Goal: Information Seeking & Learning: Check status

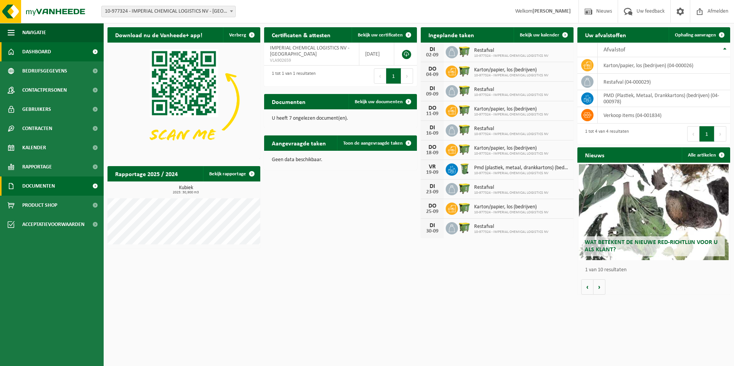
click at [41, 188] on span "Documenten" at bounding box center [38, 186] width 33 height 19
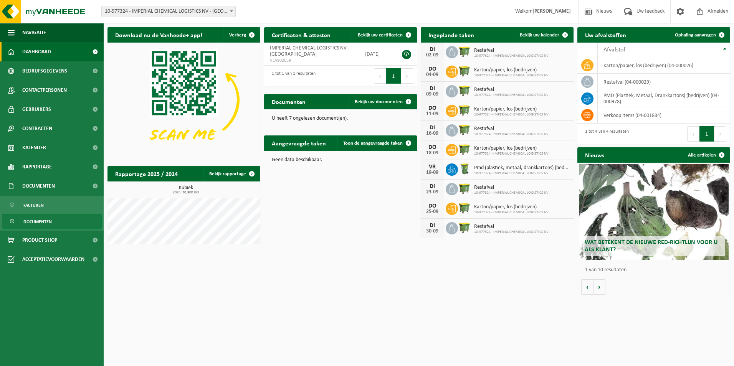
click at [46, 222] on span "Documenten" at bounding box center [37, 222] width 28 height 15
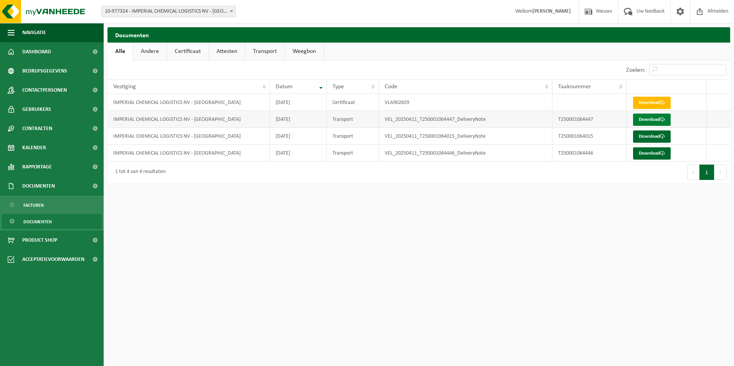
click at [647, 118] on link "Download" at bounding box center [652, 120] width 38 height 12
click at [41, 222] on span "Documenten" at bounding box center [37, 222] width 28 height 15
click at [42, 166] on span "Rapportage" at bounding box center [37, 166] width 30 height 19
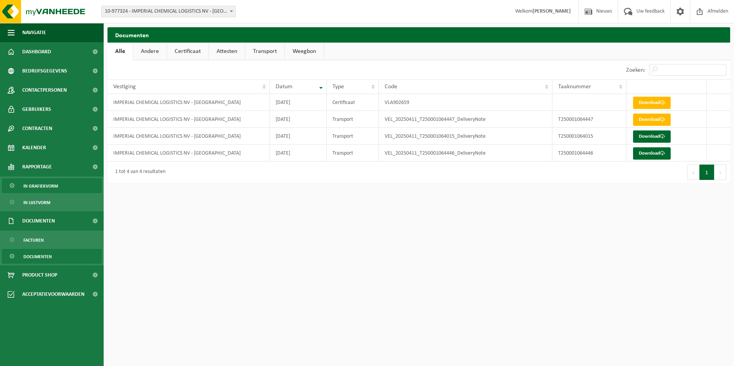
click at [52, 188] on span "In grafiekvorm" at bounding box center [40, 186] width 35 height 15
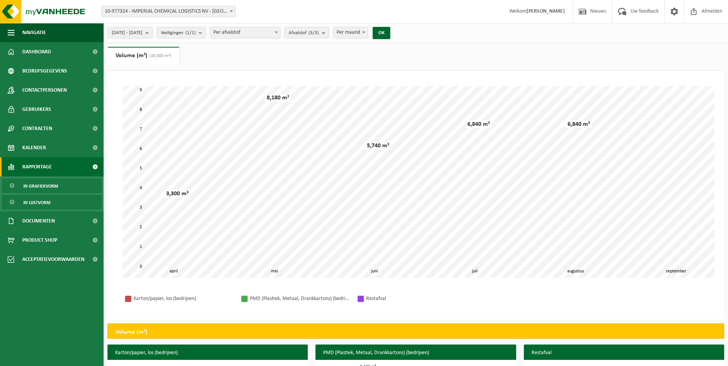
click at [52, 203] on link "In lijstvorm" at bounding box center [52, 202] width 100 height 15
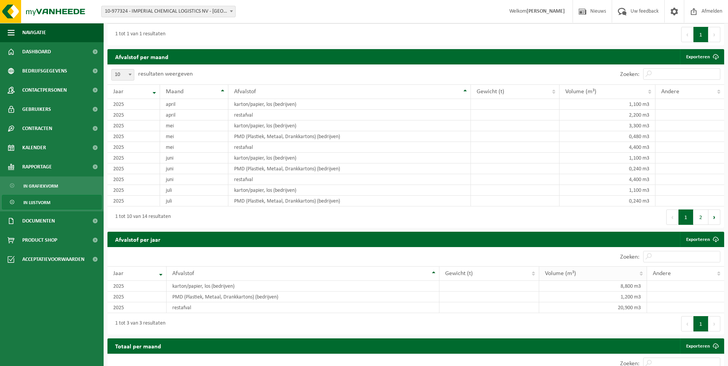
scroll to position [597, 0]
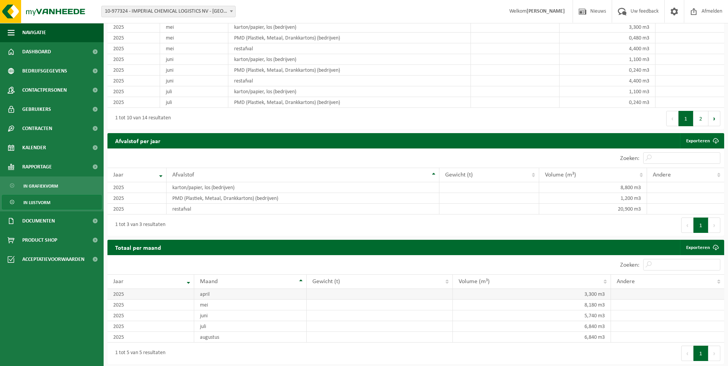
click at [217, 292] on td "april" at bounding box center [250, 294] width 112 height 11
click at [150, 294] on td "2025" at bounding box center [150, 294] width 87 height 11
click at [134, 294] on td "2025" at bounding box center [150, 294] width 87 height 11
click at [120, 294] on td "2025" at bounding box center [150, 294] width 87 height 11
click at [221, 294] on td "april" at bounding box center [250, 294] width 112 height 11
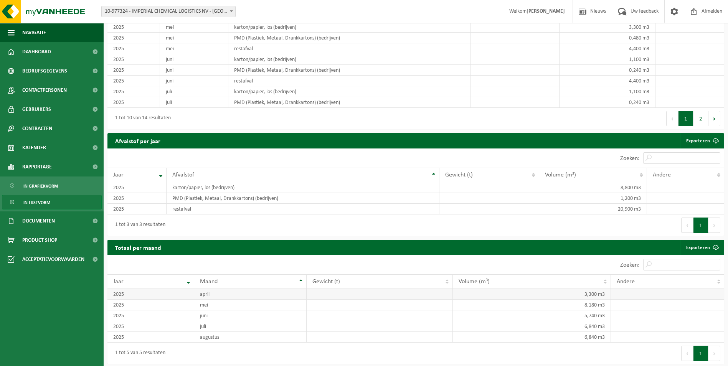
click at [581, 297] on td "3,300 m3" at bounding box center [532, 294] width 158 height 11
click at [592, 293] on td "3,300 m3" at bounding box center [532, 294] width 158 height 11
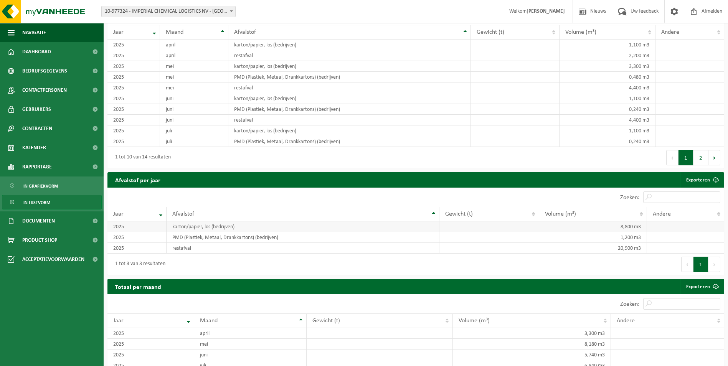
scroll to position [521, 0]
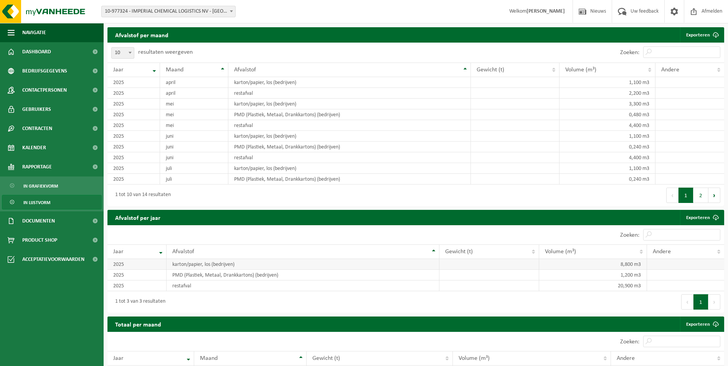
drag, startPoint x: 211, startPoint y: 264, endPoint x: 235, endPoint y: 267, distance: 24.7
click at [211, 264] on td "karton/papier, los (bedrijven)" at bounding box center [303, 264] width 272 height 11
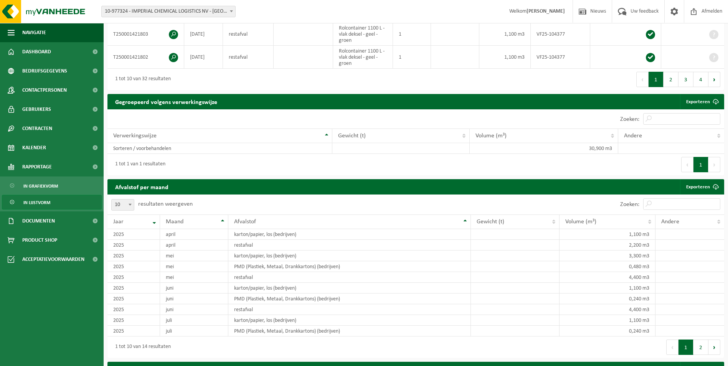
scroll to position [269, 0]
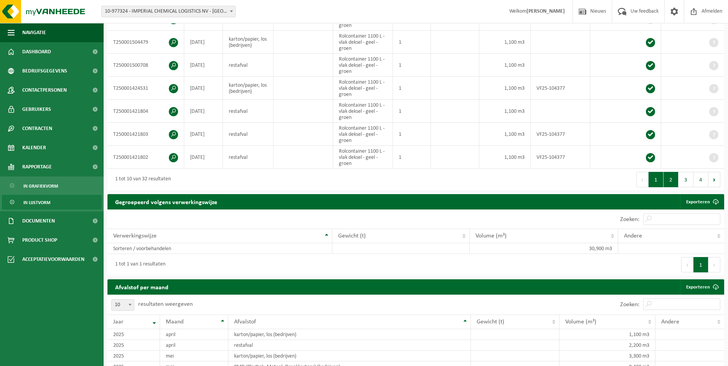
click at [675, 182] on button "2" at bounding box center [670, 179] width 15 height 15
click at [659, 183] on button "1" at bounding box center [656, 179] width 15 height 15
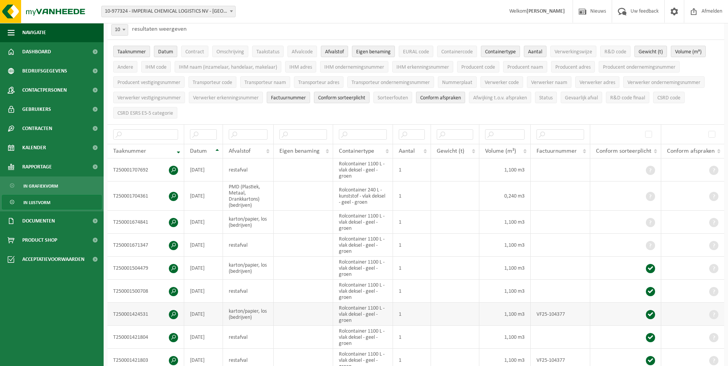
scroll to position [153, 0]
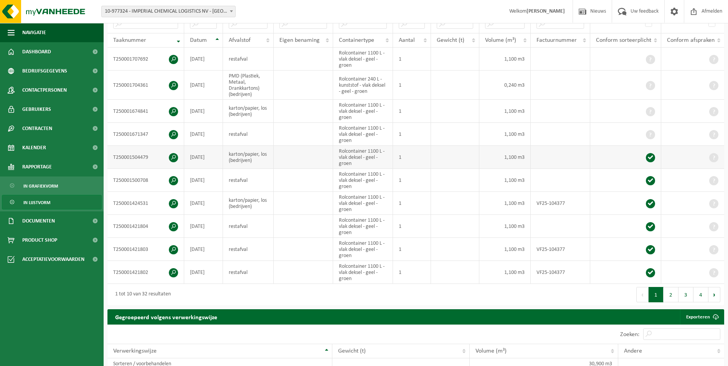
click at [307, 158] on td at bounding box center [303, 157] width 59 height 23
click at [254, 156] on td "karton/papier, los (bedrijven)" at bounding box center [248, 157] width 51 height 23
click at [192, 156] on td "[DATE]" at bounding box center [203, 157] width 39 height 23
click at [164, 157] on td "T250001504479" at bounding box center [145, 157] width 77 height 23
click at [173, 157] on span at bounding box center [173, 157] width 9 height 9
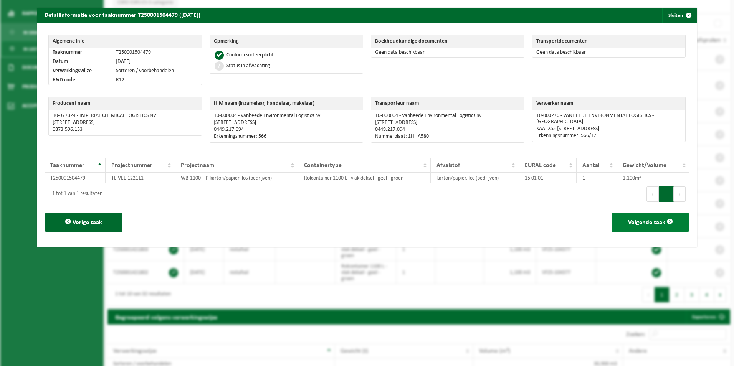
click at [633, 221] on span "Volgende taak" at bounding box center [646, 222] width 37 height 6
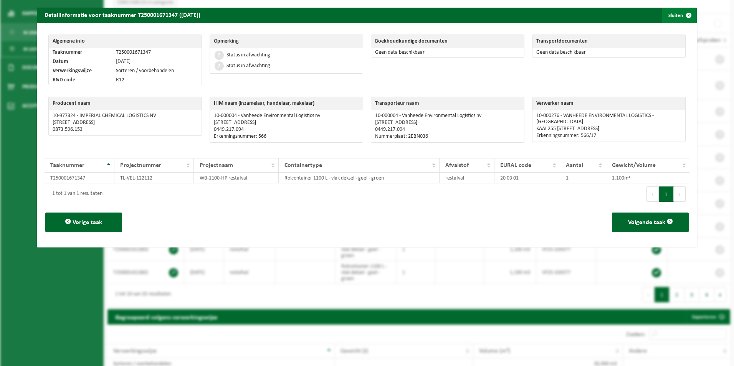
click at [686, 13] on span "button" at bounding box center [688, 15] width 15 height 15
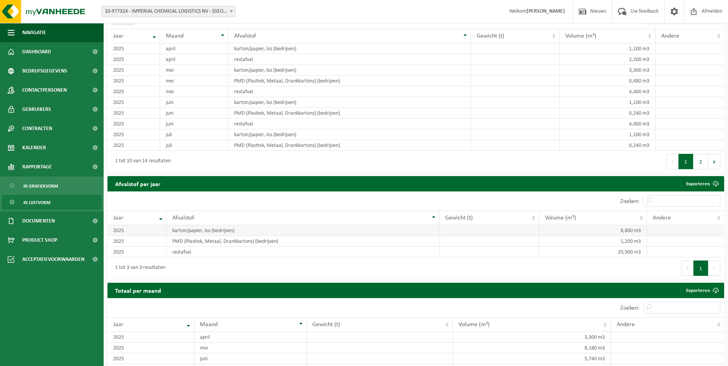
scroll to position [482, 0]
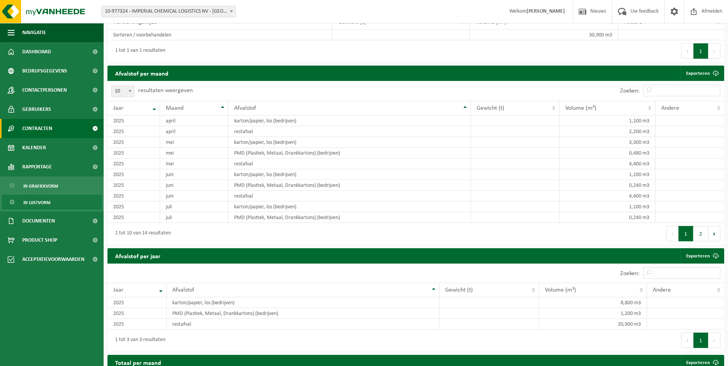
click at [35, 127] on span "Contracten" at bounding box center [37, 128] width 30 height 19
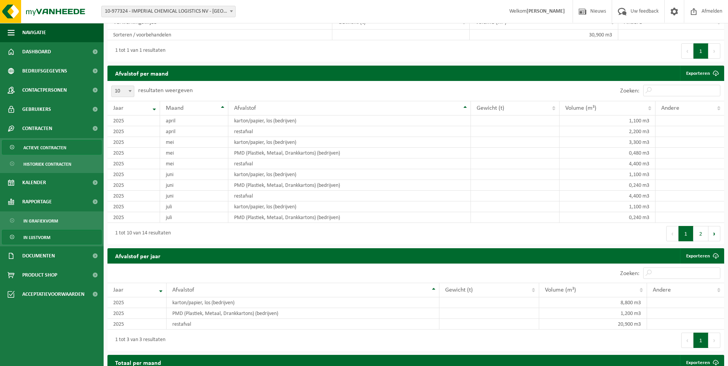
click at [41, 146] on span "Actieve contracten" at bounding box center [44, 147] width 43 height 15
